Goal: Task Accomplishment & Management: Manage account settings

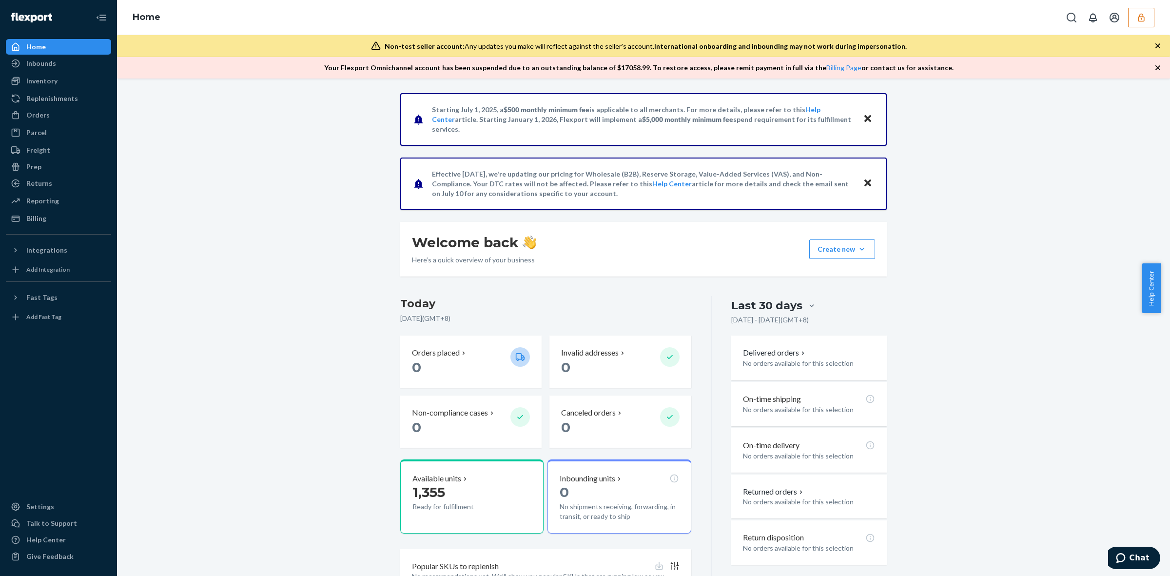
click at [1140, 16] on icon "button" at bounding box center [1141, 18] width 10 height 10
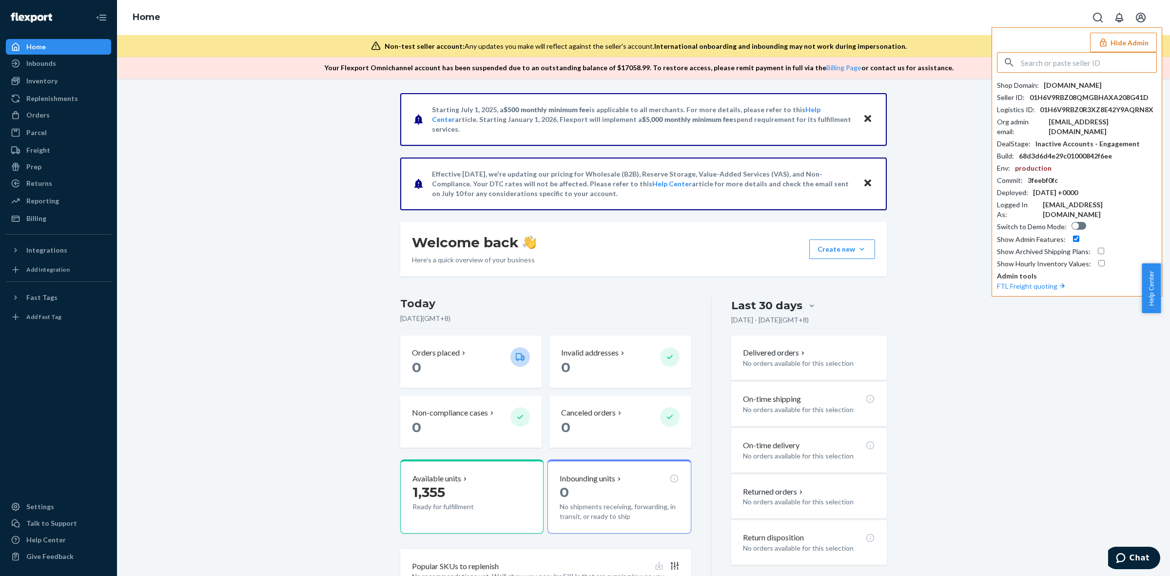
click at [1111, 67] on input "text" at bounding box center [1088, 62] width 135 height 19
type input "ahmedkhprogmailcom"
click at [1074, 88] on span "ahmedkhprogmailcom" at bounding box center [1079, 85] width 145 height 10
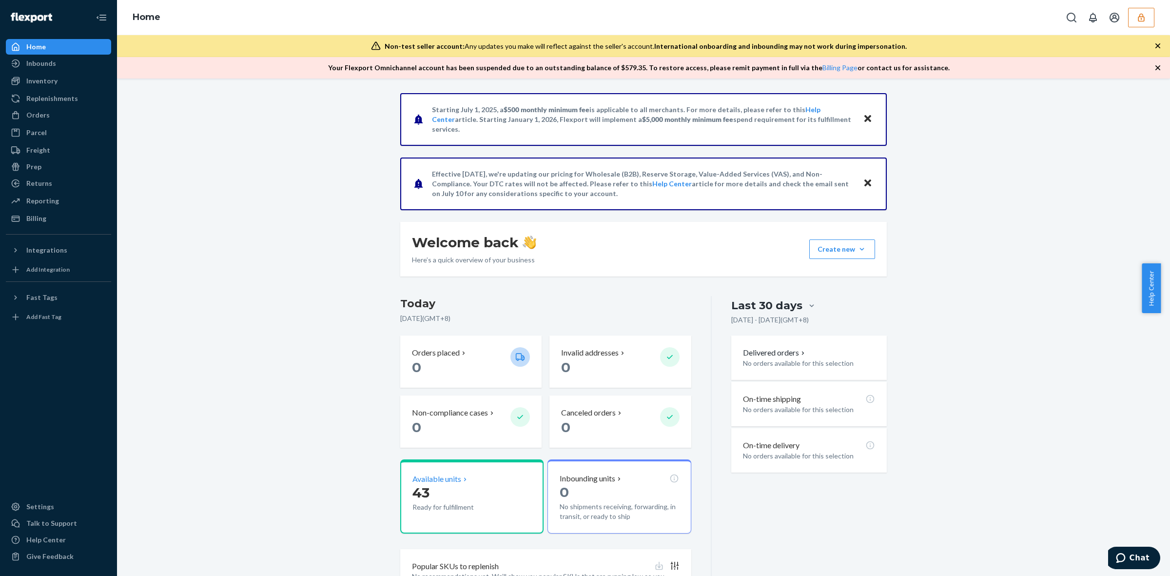
click at [481, 493] on p "43" at bounding box center [457, 492] width 90 height 18
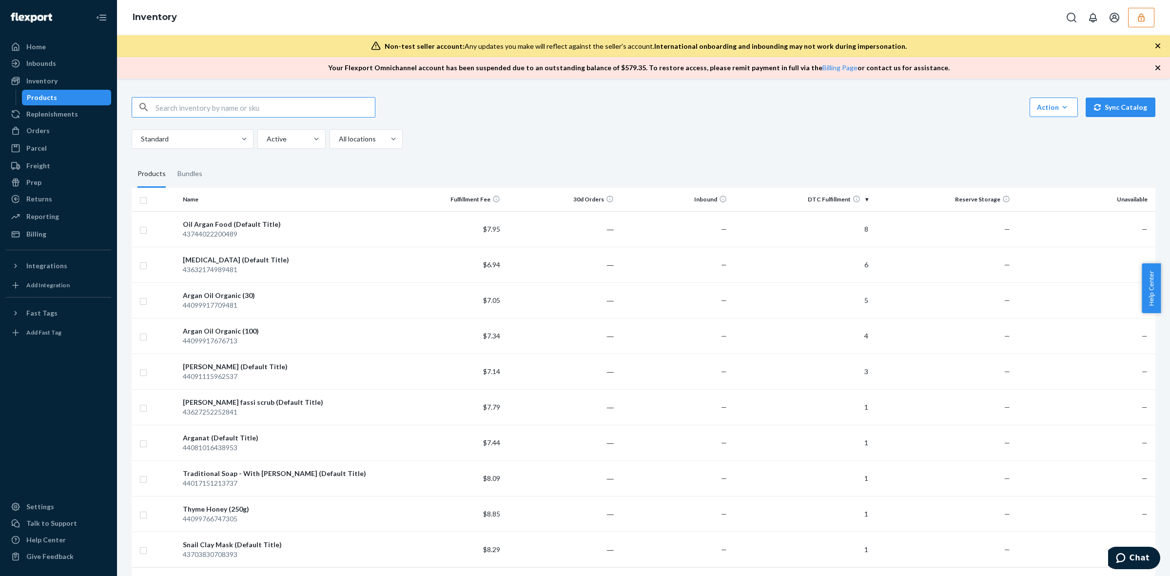
click at [1139, 16] on icon "button" at bounding box center [1141, 18] width 10 height 10
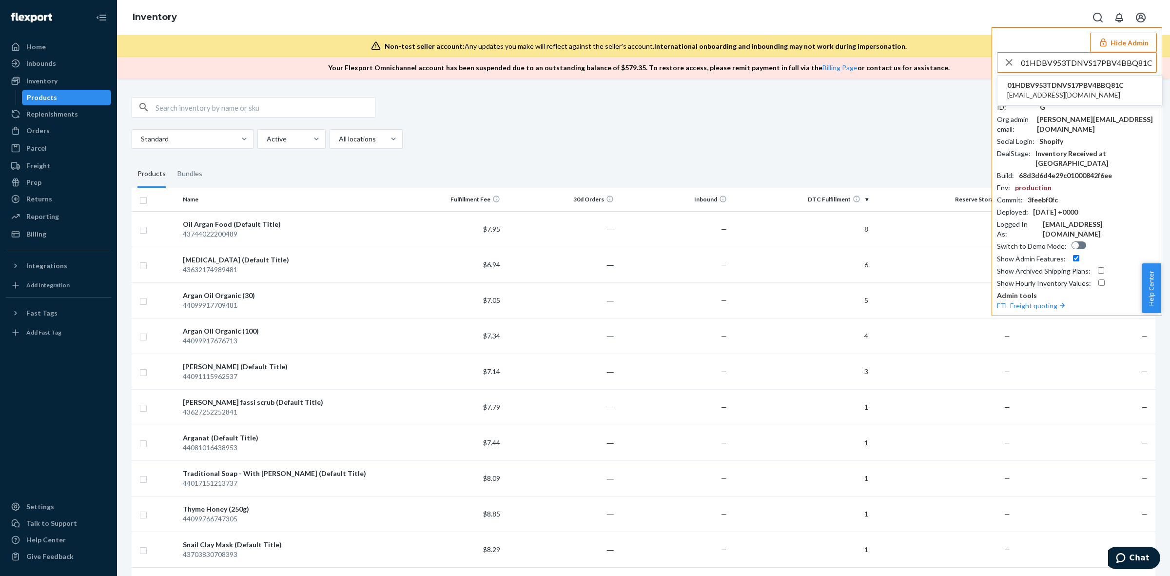
type input "01HDBV953TDNVS17PBV4BBQ81C"
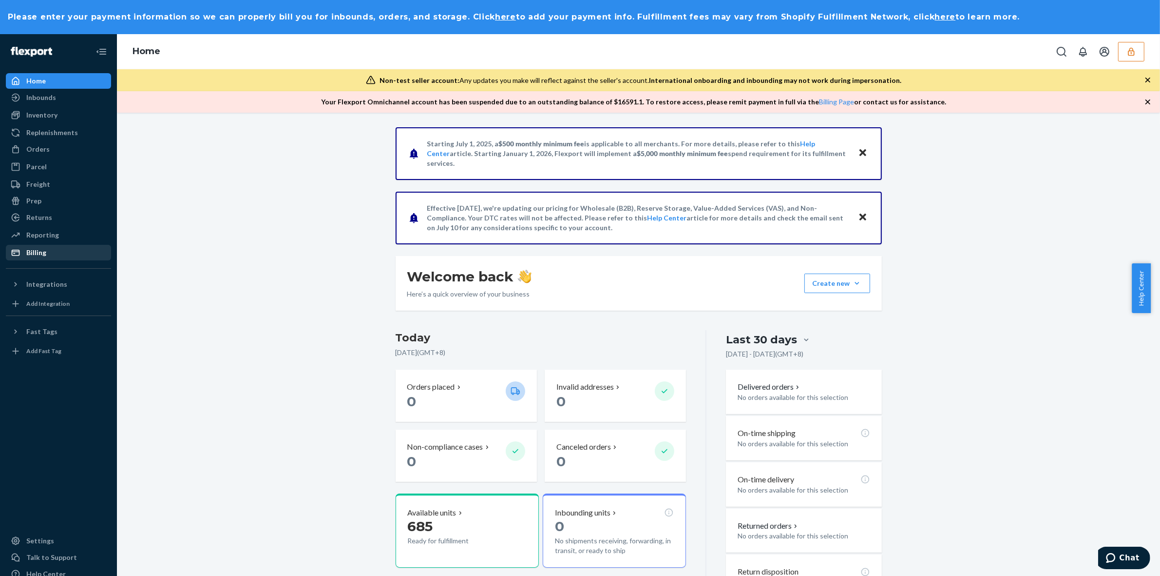
click at [39, 257] on div "Billing" at bounding box center [36, 253] width 20 height 10
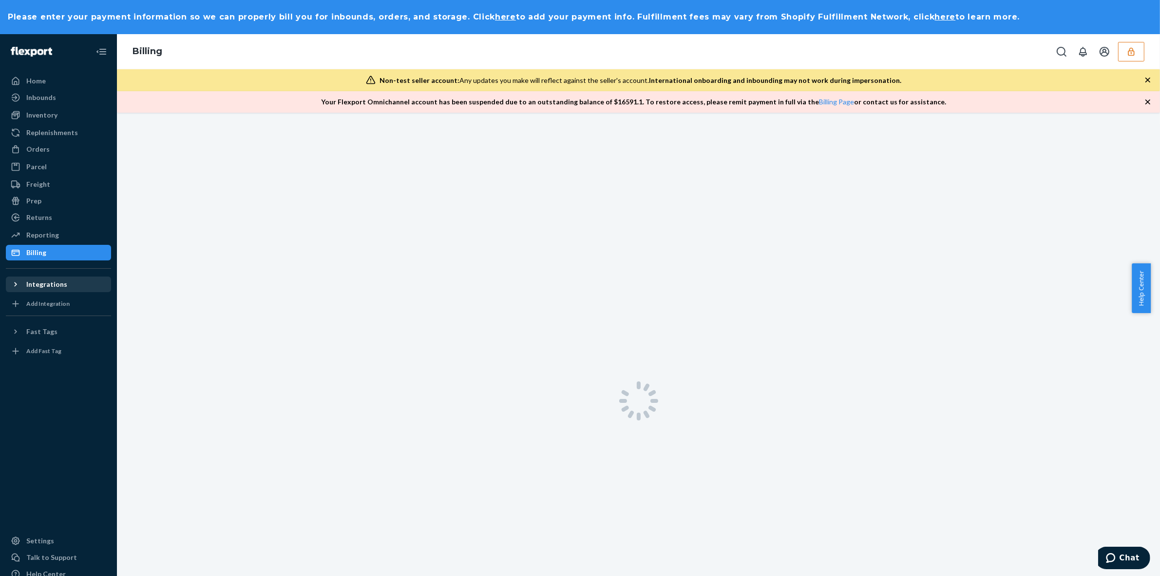
click at [58, 281] on div "Integrations" at bounding box center [46, 284] width 41 height 10
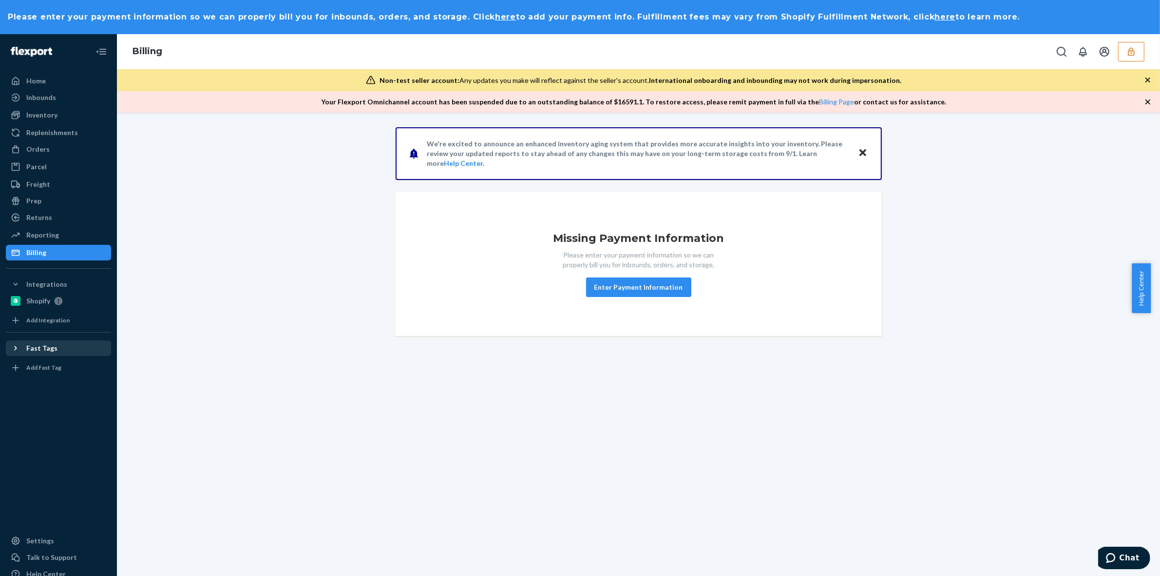
click at [64, 343] on div "Fast Tags" at bounding box center [58, 348] width 103 height 14
click at [45, 81] on div "Home" at bounding box center [58, 81] width 103 height 14
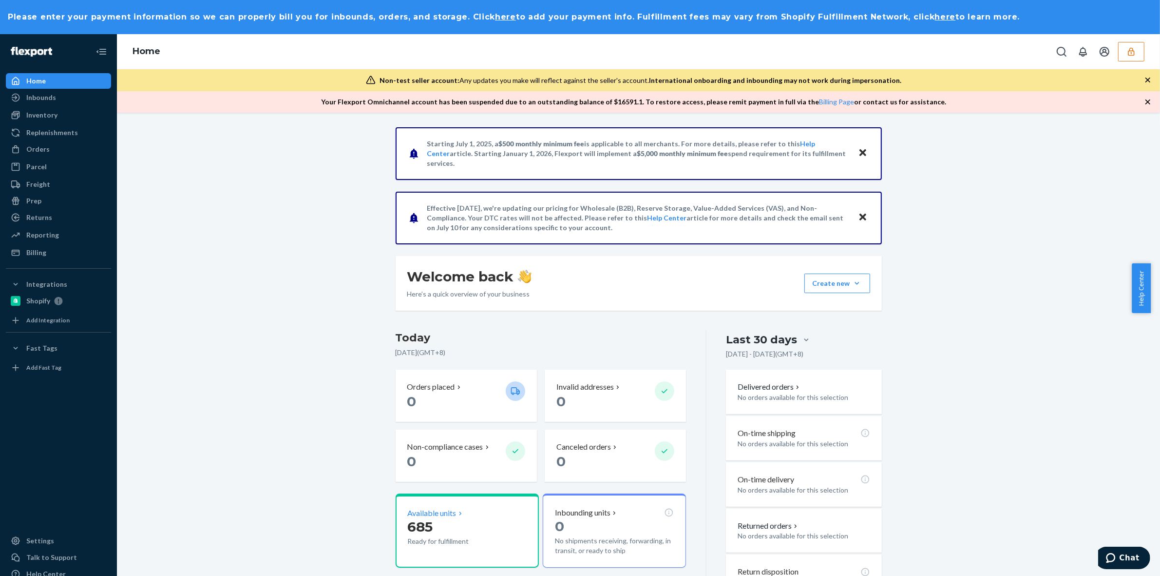
click at [470, 521] on p "685" at bounding box center [453, 527] width 90 height 18
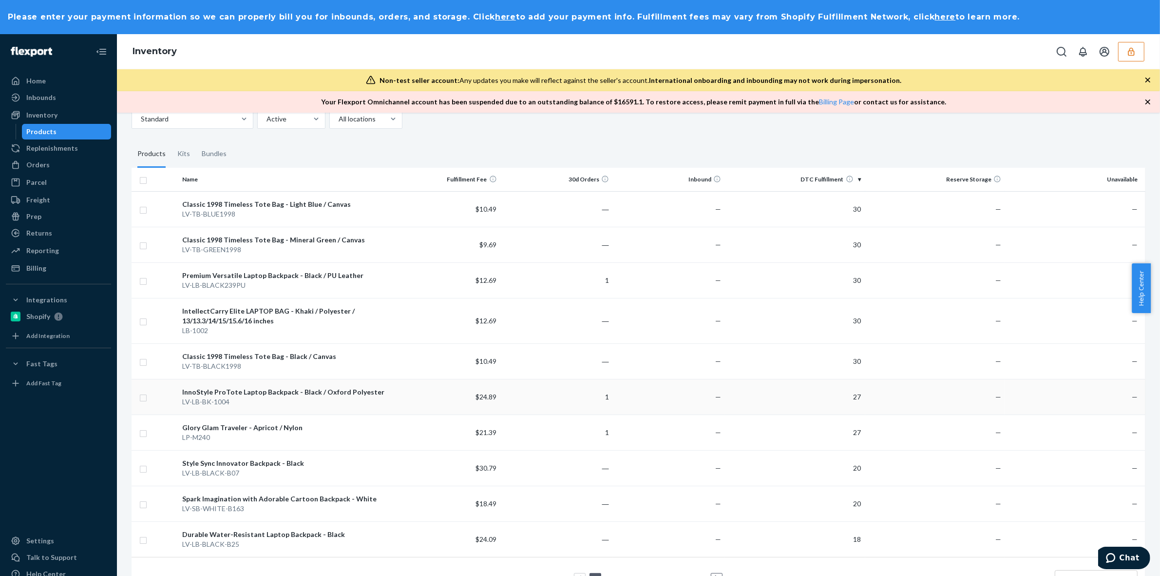
scroll to position [34, 0]
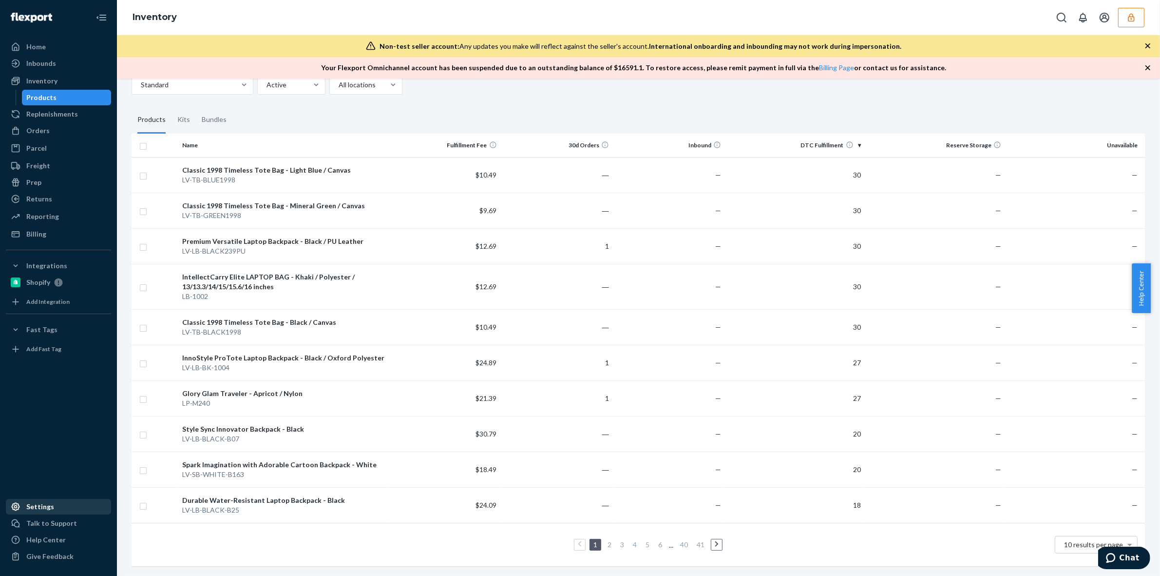
click at [61, 503] on div "Settings" at bounding box center [58, 507] width 103 height 14
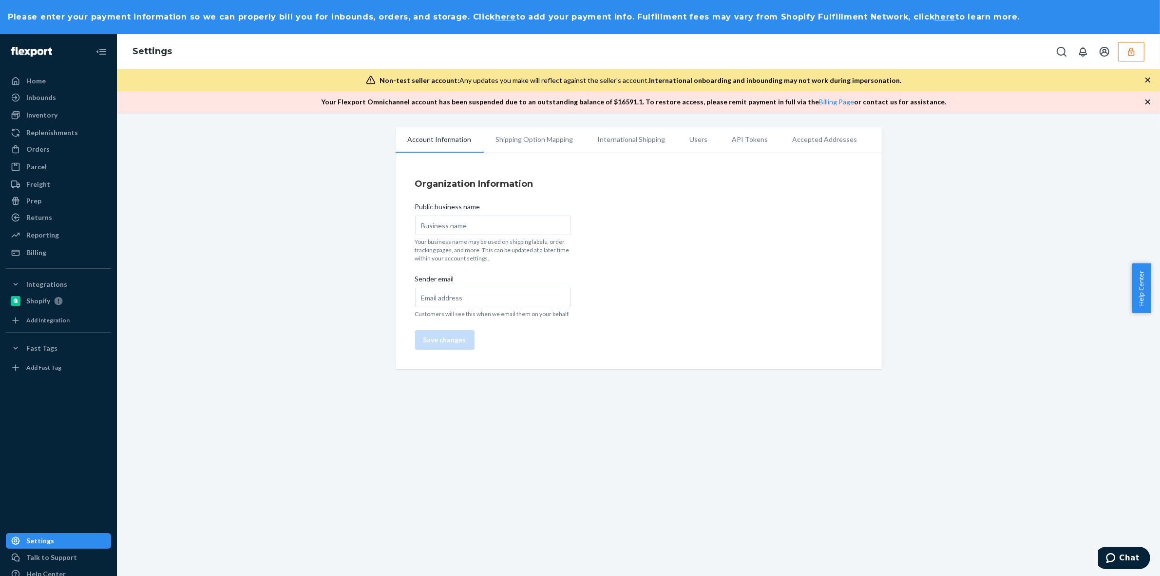
click at [689, 137] on li "Users" at bounding box center [699, 139] width 42 height 24
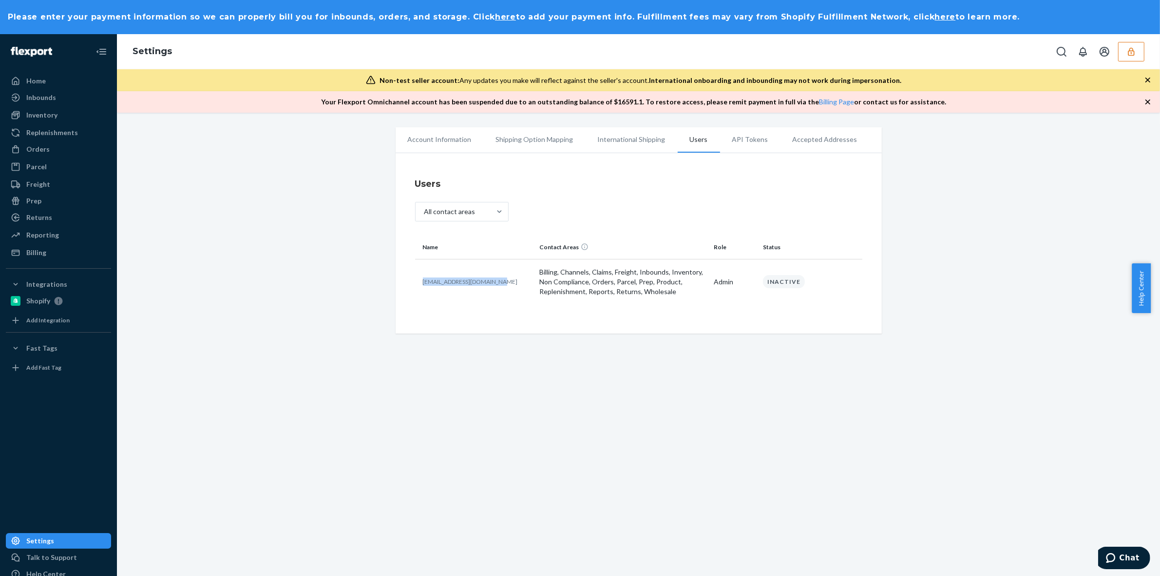
drag, startPoint x: 498, startPoint y: 282, endPoint x: 418, endPoint y: 290, distance: 80.4
click at [418, 290] on td "elegenttowerllc@gmail.com" at bounding box center [475, 281] width 121 height 45
copy p "elegenttowerllc@gmail.com"
